Goal: Check status: Check status

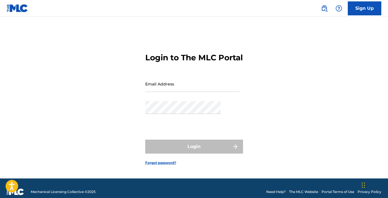
click at [192, 91] on input "Email Address" at bounding box center [192, 84] width 94 height 16
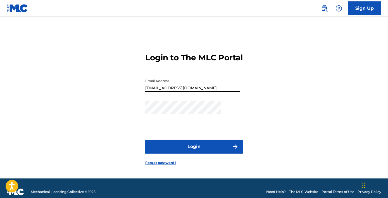
type input "[EMAIL_ADDRESS][DOMAIN_NAME]"
click at [196, 142] on button "Login" at bounding box center [194, 147] width 98 height 14
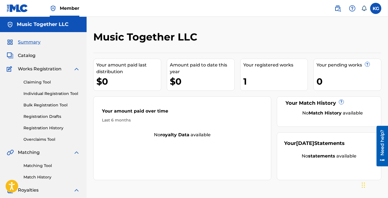
click at [43, 125] on link "Registration History" at bounding box center [51, 128] width 56 height 6
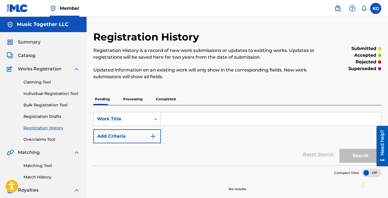
click at [122, 93] on p "Processing" at bounding box center [133, 99] width 23 height 12
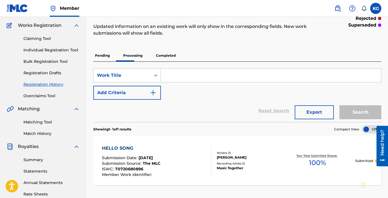
scroll to position [43, 0]
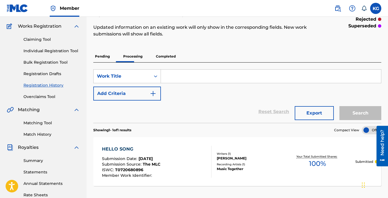
click at [154, 51] on p "Completed" at bounding box center [165, 57] width 23 height 12
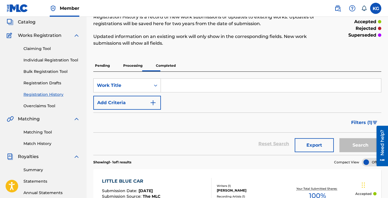
scroll to position [28, 0]
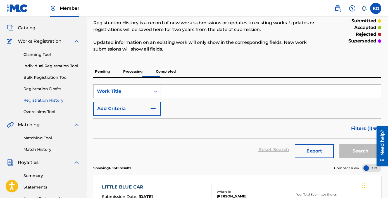
click at [93, 66] on p "Pending" at bounding box center [102, 72] width 18 height 12
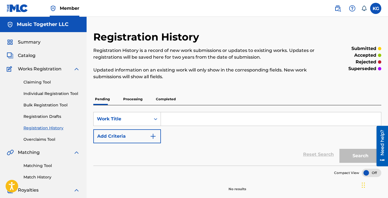
click at [122, 93] on p "Processing" at bounding box center [133, 99] width 23 height 12
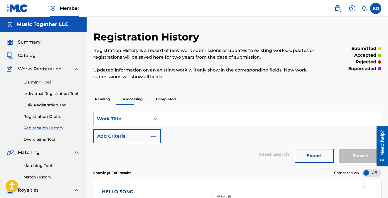
click at [154, 93] on p "Completed" at bounding box center [165, 99] width 23 height 12
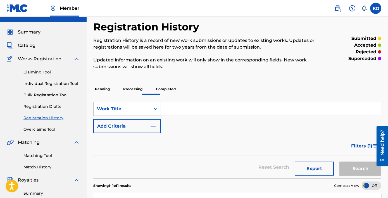
scroll to position [4, 0]
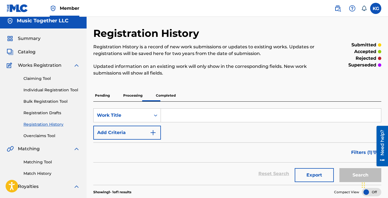
click at [161, 109] on input "Search Form" at bounding box center [271, 115] width 220 height 13
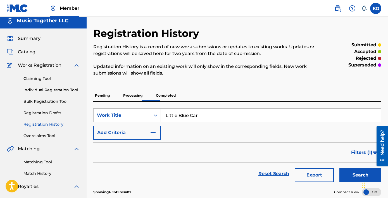
type input "Little Blue Car"
click at [340, 168] on button "Search" at bounding box center [361, 175] width 42 height 14
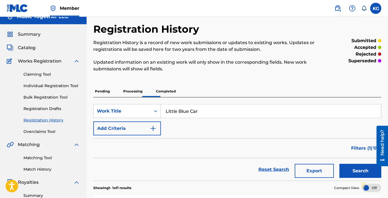
scroll to position [0, 0]
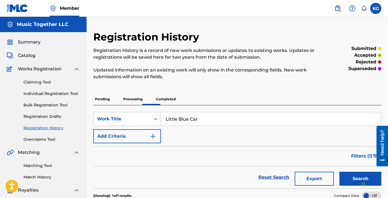
click at [32, 79] on link "Claiming Tool" at bounding box center [51, 82] width 56 height 6
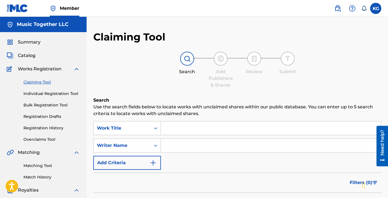
click at [161, 122] on input "Search Form" at bounding box center [271, 128] width 220 height 13
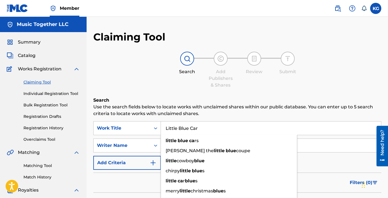
type input "Little Blue Car"
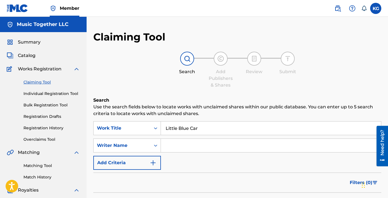
click at [165, 139] on input "Search Form" at bounding box center [271, 145] width 220 height 13
type input "[PERSON_NAME]"
